Goal: Transaction & Acquisition: Download file/media

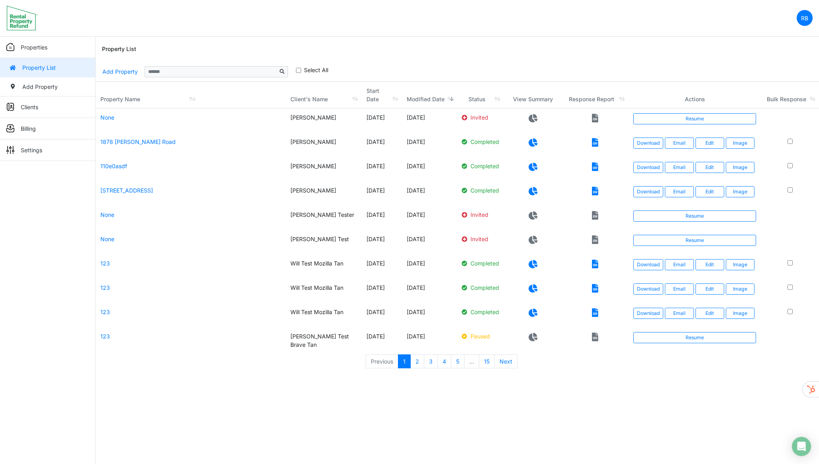
click at [318, 93] on th "Client's Name" at bounding box center [324, 95] width 76 height 27
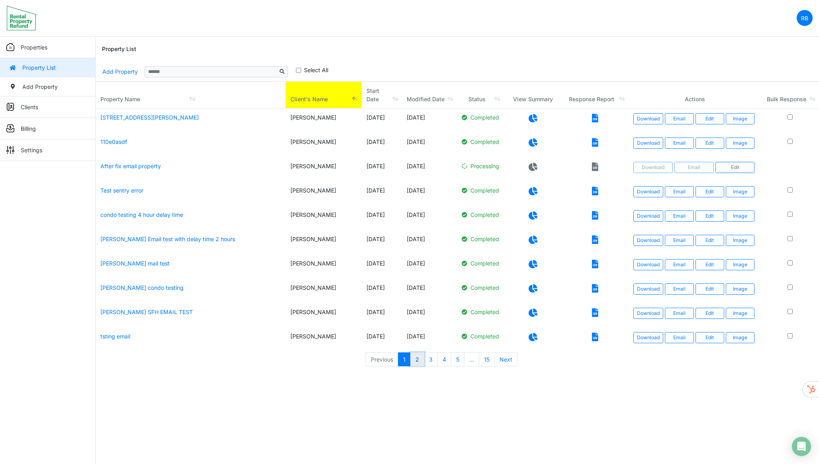
click at [418, 361] on link "2" at bounding box center [417, 359] width 14 height 14
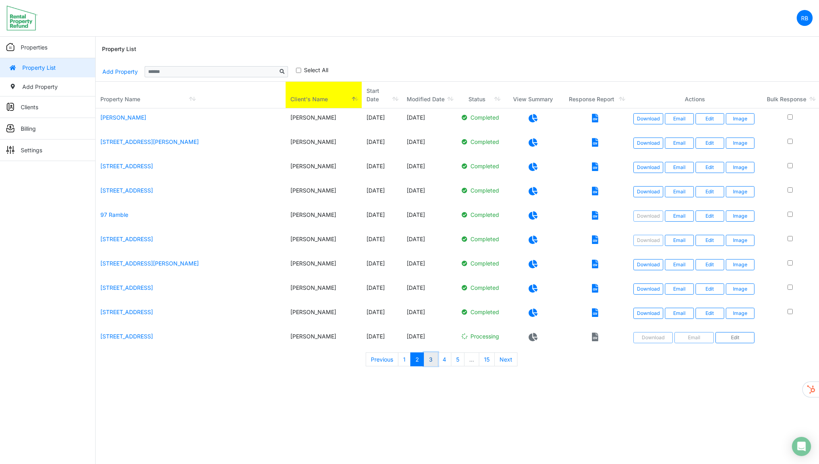
click at [433, 361] on link "3" at bounding box center [431, 359] width 14 height 14
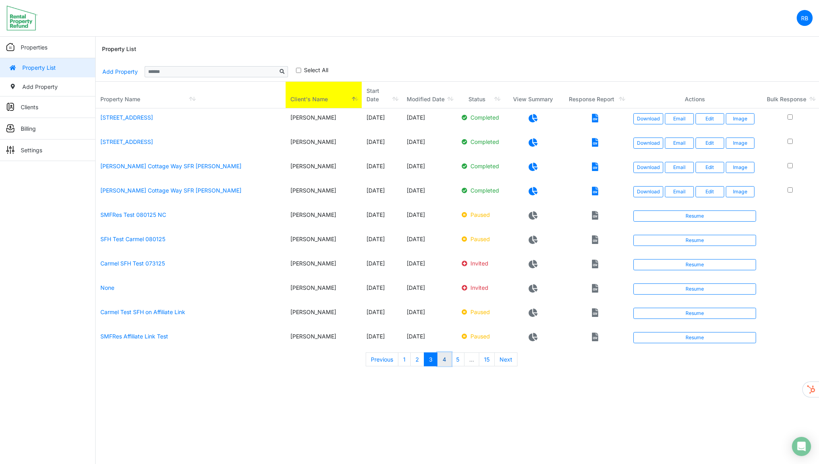
click at [447, 366] on link "4" at bounding box center [444, 359] width 14 height 14
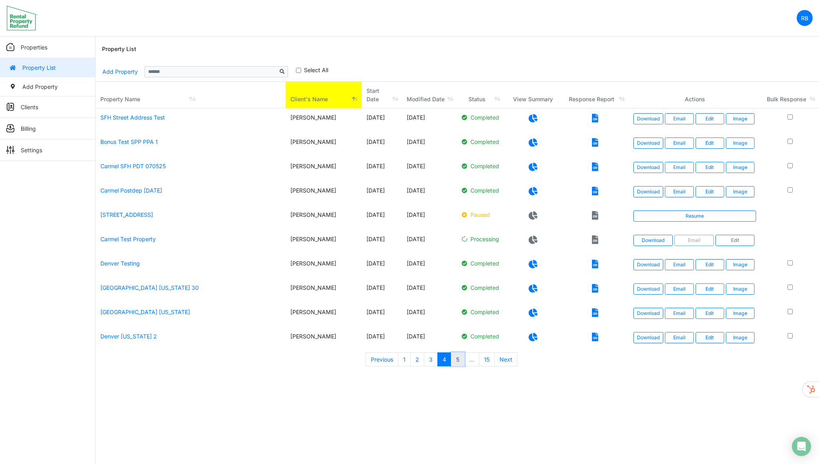
click at [455, 359] on link "5" at bounding box center [458, 359] width 14 height 14
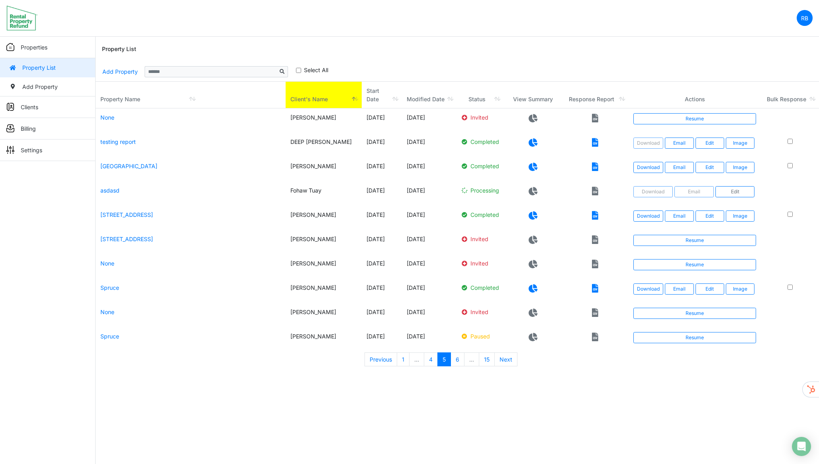
click at [470, 362] on li "…" at bounding box center [471, 359] width 15 height 14
click at [481, 362] on link "15" at bounding box center [487, 359] width 16 height 14
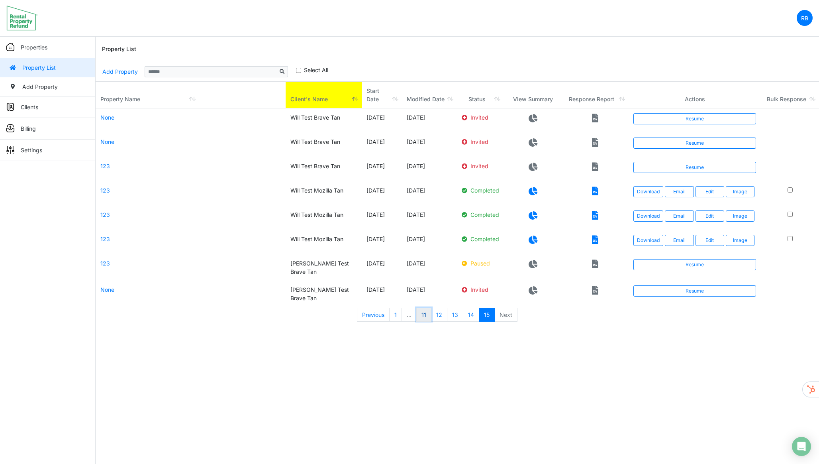
click at [429, 322] on link "11" at bounding box center [423, 315] width 15 height 14
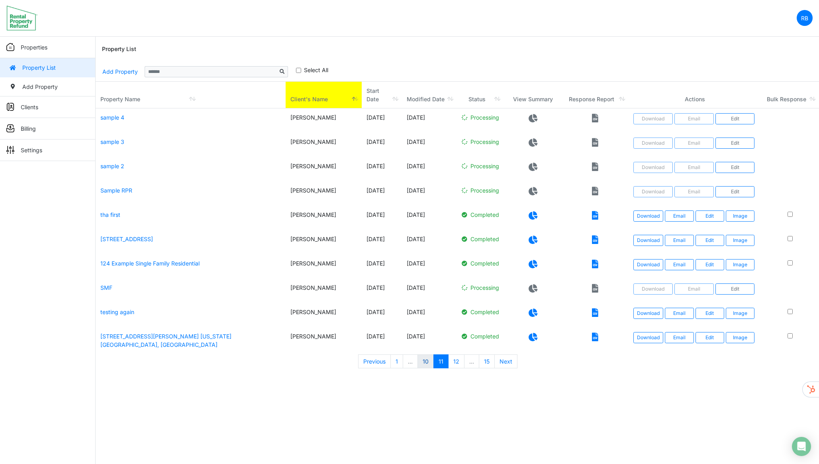
click at [425, 368] on link "10" at bounding box center [425, 361] width 16 height 14
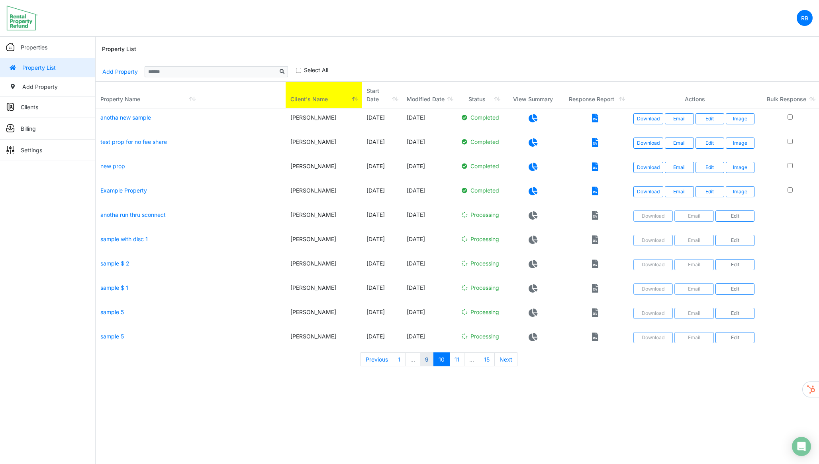
click at [426, 366] on link "9" at bounding box center [427, 359] width 14 height 14
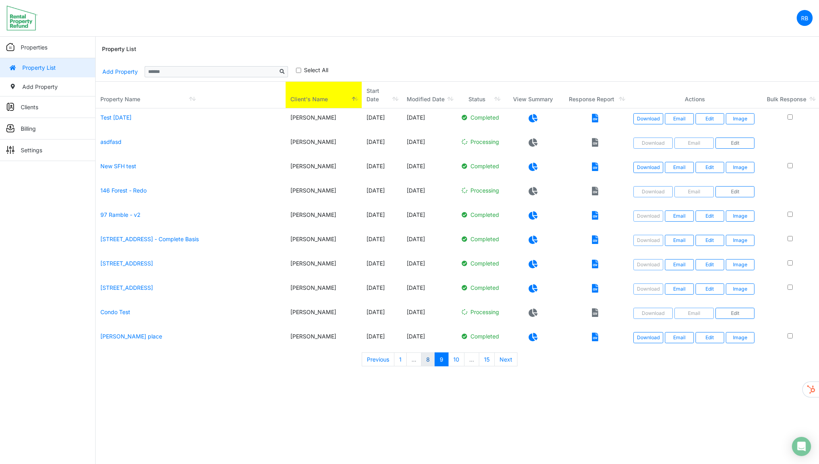
click at [426, 366] on link "8" at bounding box center [428, 359] width 14 height 14
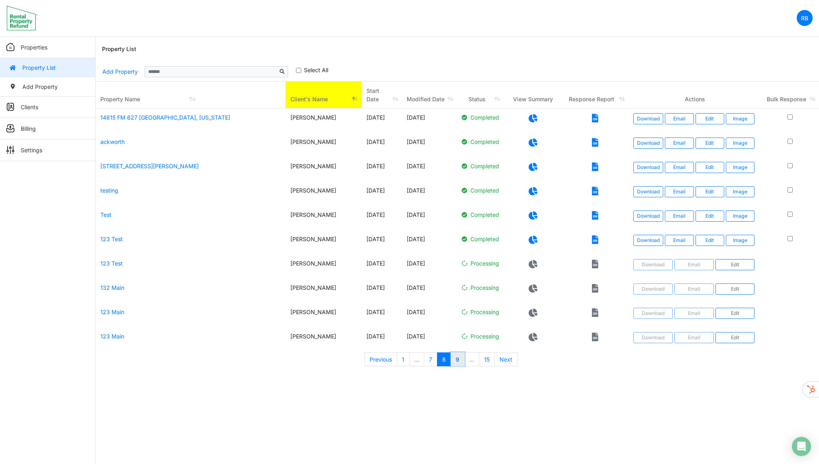
click at [456, 366] on link "9" at bounding box center [457, 359] width 14 height 14
click at [456, 375] on body "RB Change Password Logout Richard1 [PERSON_NAME][EMAIL_ADDRESS][DOMAIN_NAME] Pr…" at bounding box center [409, 187] width 819 height 375
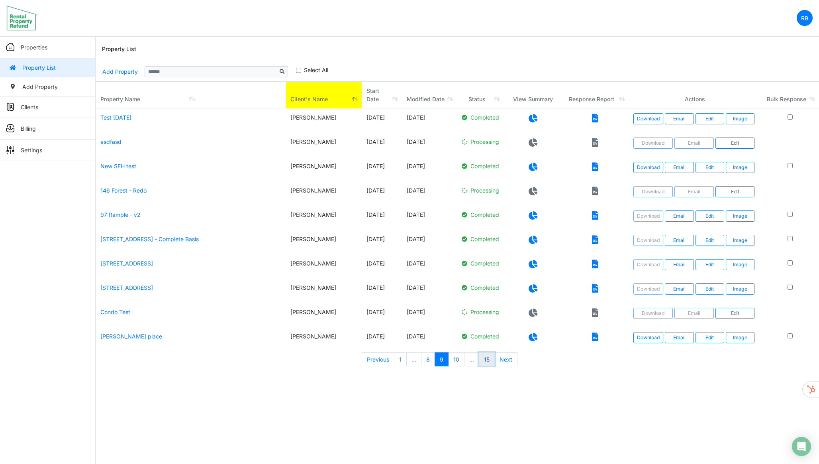
click at [485, 366] on link "15" at bounding box center [487, 359] width 16 height 14
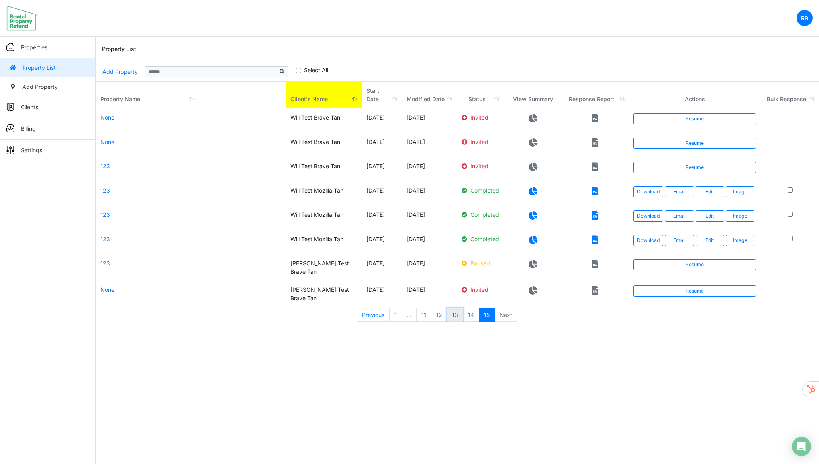
click at [459, 322] on link "13" at bounding box center [455, 315] width 16 height 14
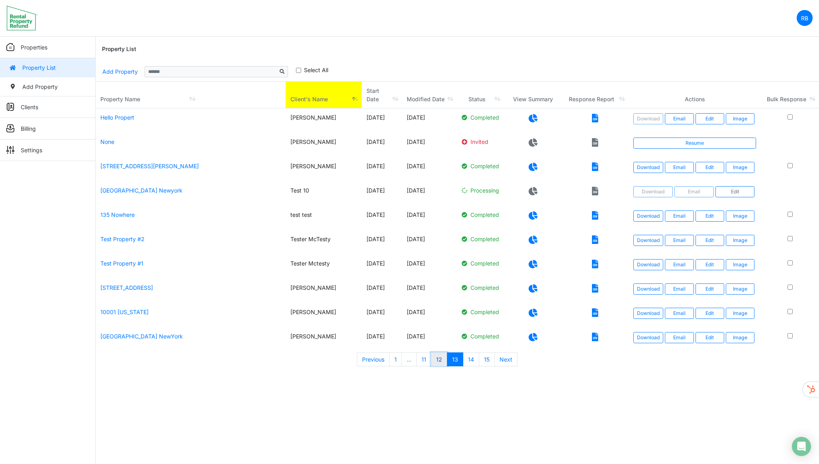
click at [438, 366] on link "12" at bounding box center [439, 359] width 16 height 14
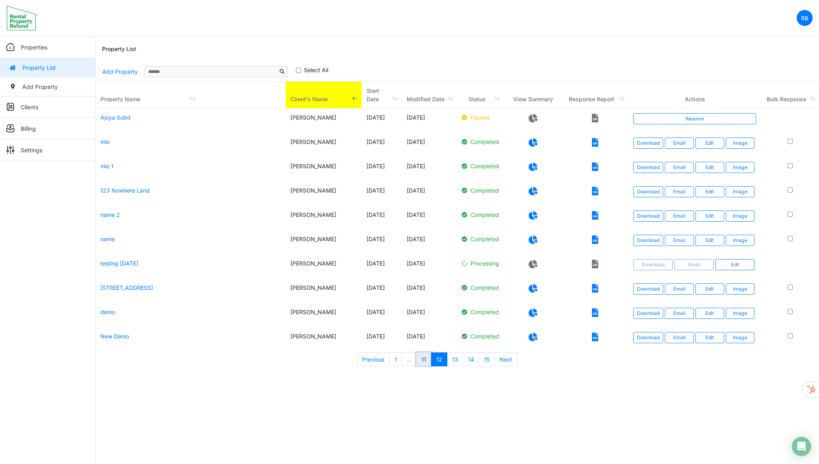
click at [424, 357] on link "11" at bounding box center [423, 359] width 15 height 14
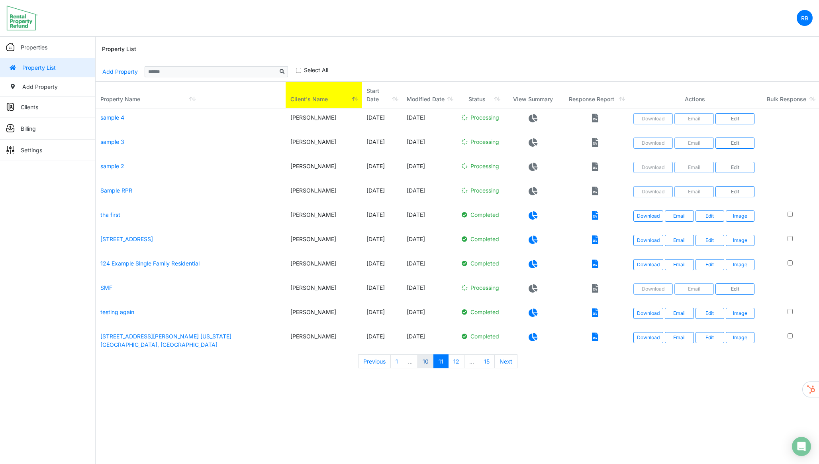
click at [422, 368] on link "10" at bounding box center [425, 361] width 16 height 14
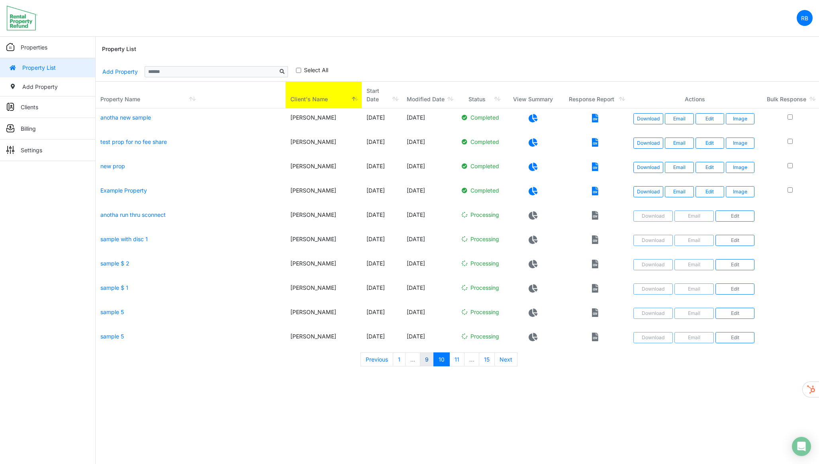
click at [426, 366] on link "9" at bounding box center [427, 359] width 14 height 14
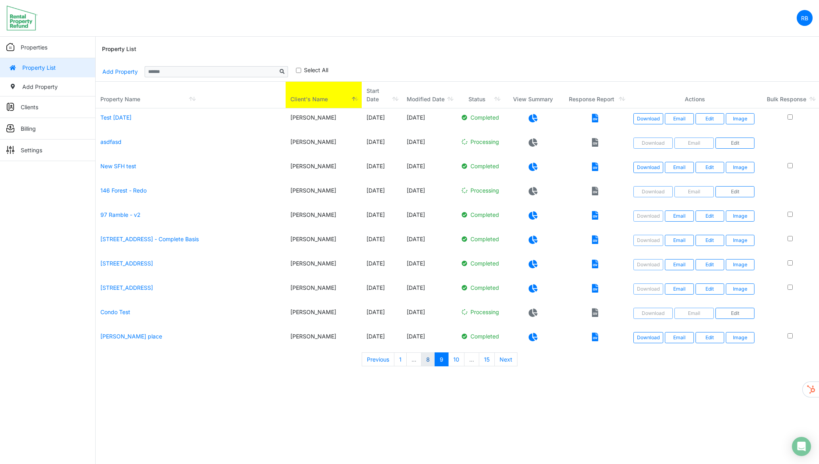
click at [429, 366] on link "8" at bounding box center [428, 359] width 14 height 14
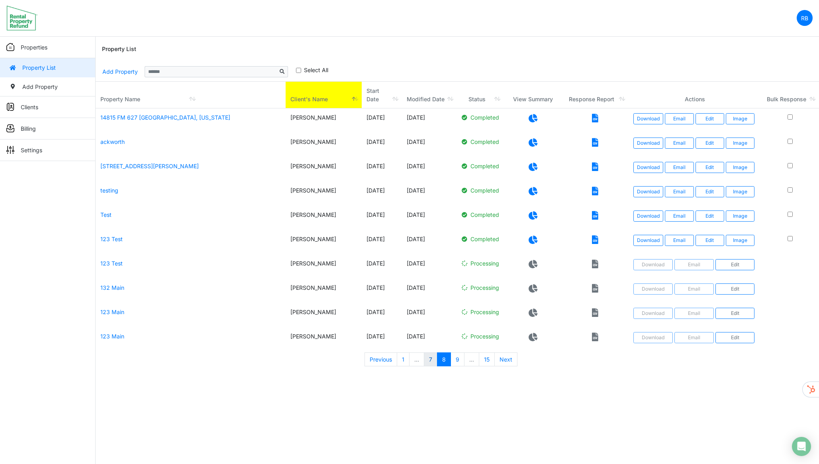
click at [429, 366] on link "7" at bounding box center [431, 359] width 14 height 14
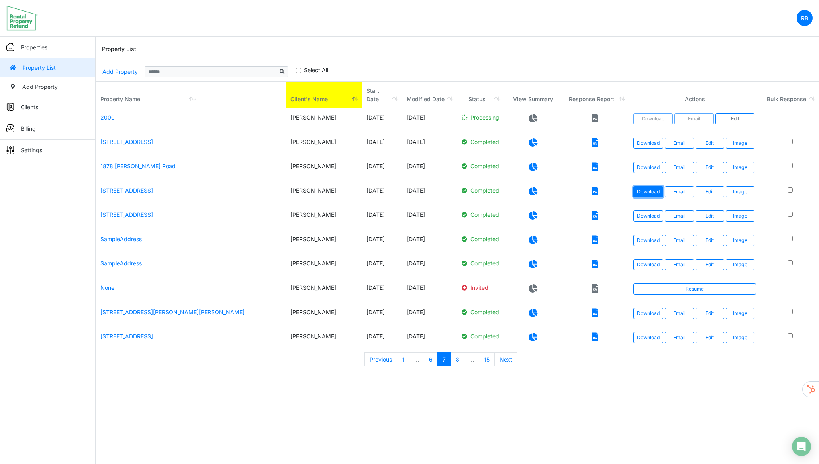
click at [650, 191] on link "Download" at bounding box center [648, 191] width 30 height 11
click at [648, 217] on link "Download" at bounding box center [648, 215] width 30 height 11
click at [403, 358] on link "1" at bounding box center [403, 359] width 13 height 14
